Goal: Information Seeking & Learning: Learn about a topic

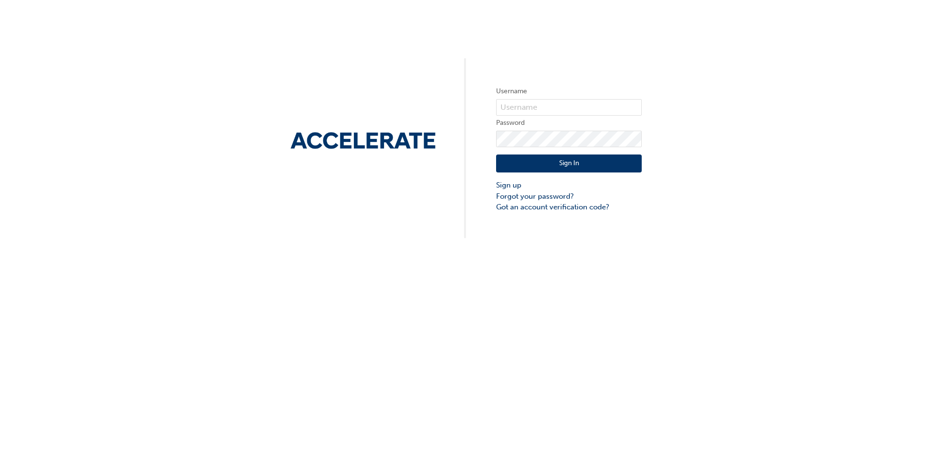
click at [552, 111] on div "Username Password Sign In Sign up Forgot your password? Got an account verifica…" at bounding box center [466, 231] width 932 height 463
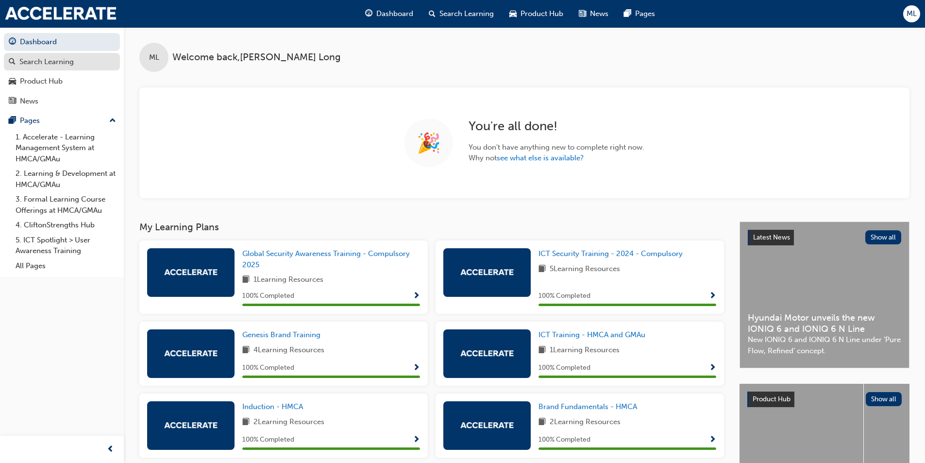
click at [51, 59] on div "Search Learning" at bounding box center [46, 61] width 54 height 11
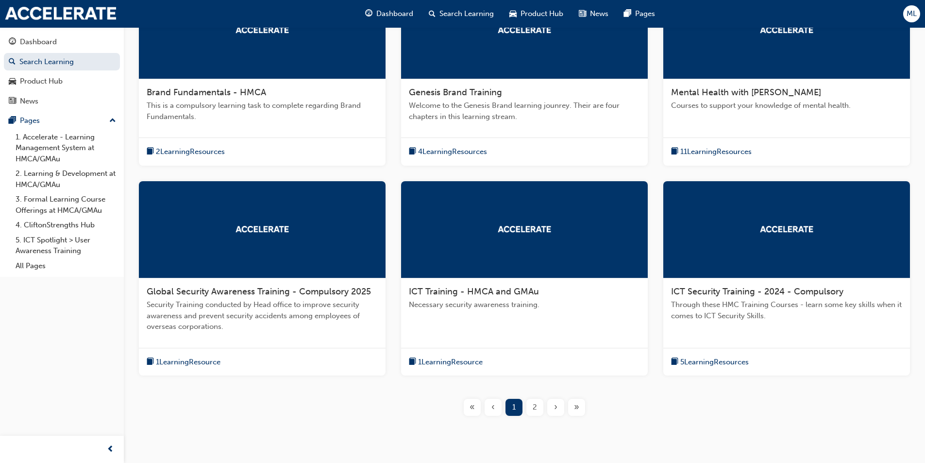
scroll to position [274, 0]
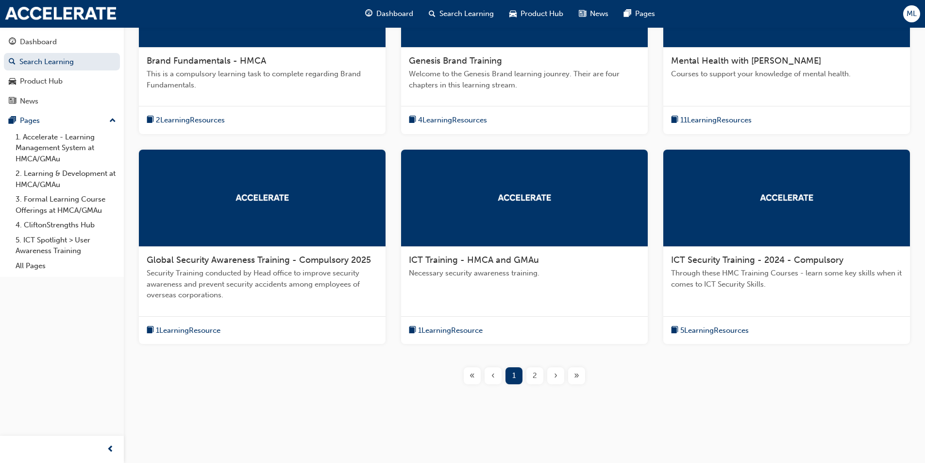
click at [535, 379] on span "2" at bounding box center [535, 375] width 4 height 11
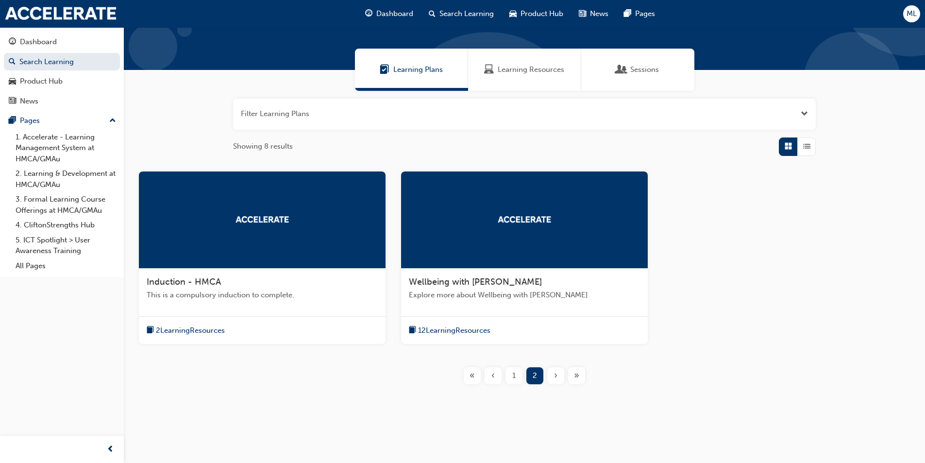
click at [494, 381] on div "‹" at bounding box center [493, 375] width 17 height 17
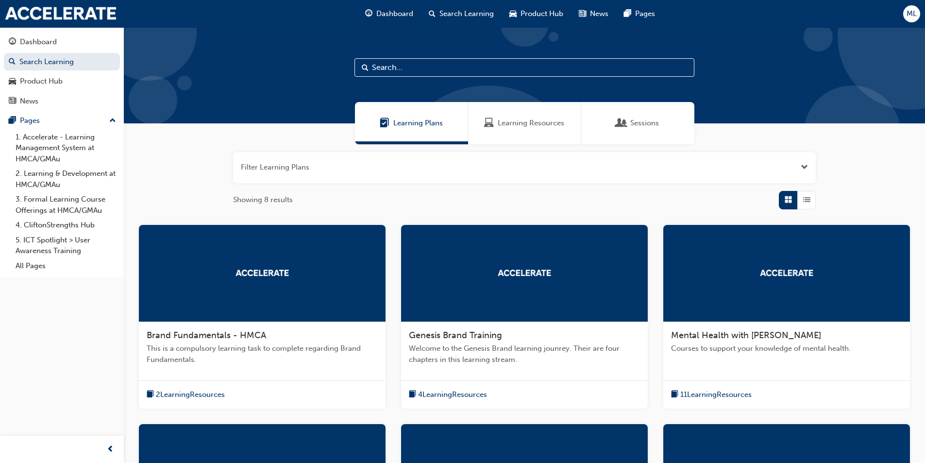
click at [525, 125] on span "Learning Resources" at bounding box center [531, 122] width 67 height 11
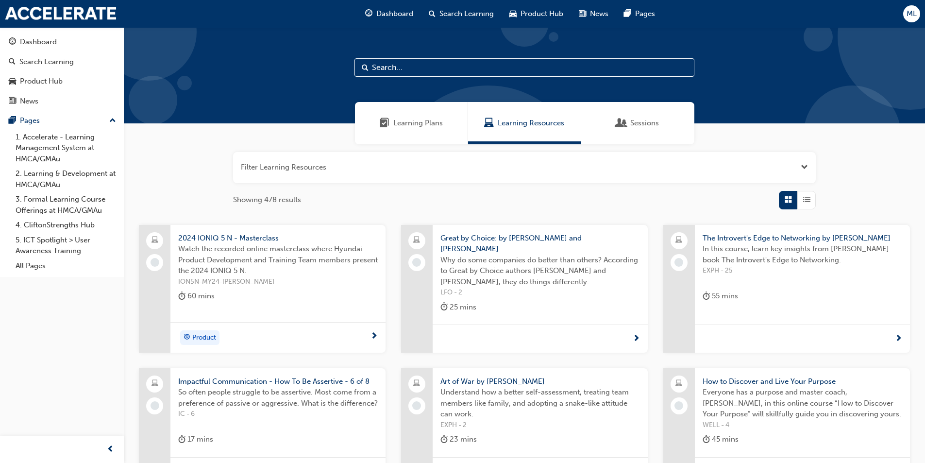
click at [911, 18] on span "ML" at bounding box center [911, 13] width 10 height 11
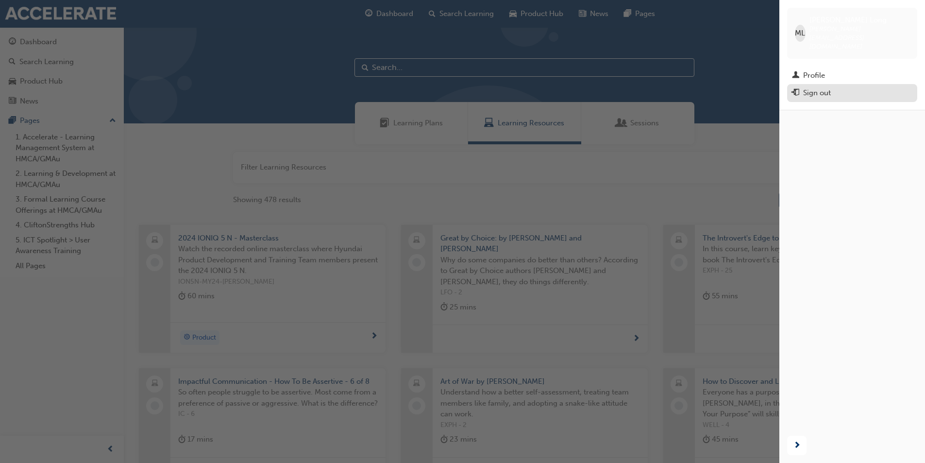
click at [827, 87] on div "Sign out" at bounding box center [817, 92] width 28 height 11
